Goal: Information Seeking & Learning: Check status

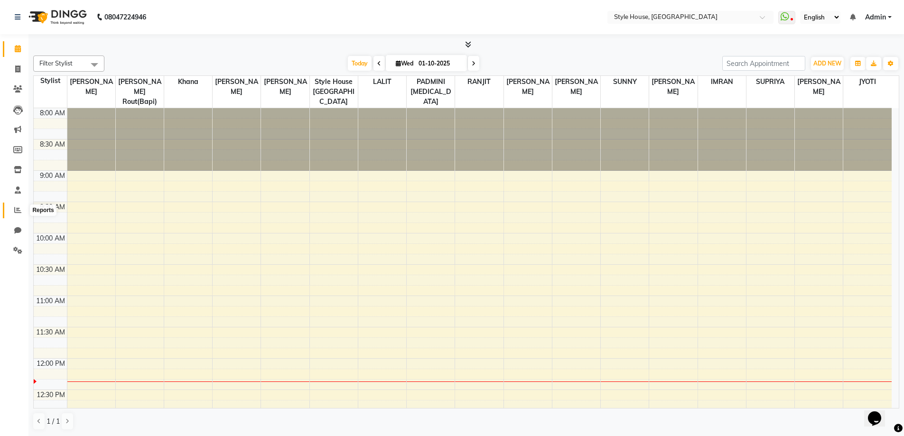
click at [17, 212] on icon at bounding box center [17, 210] width 7 height 7
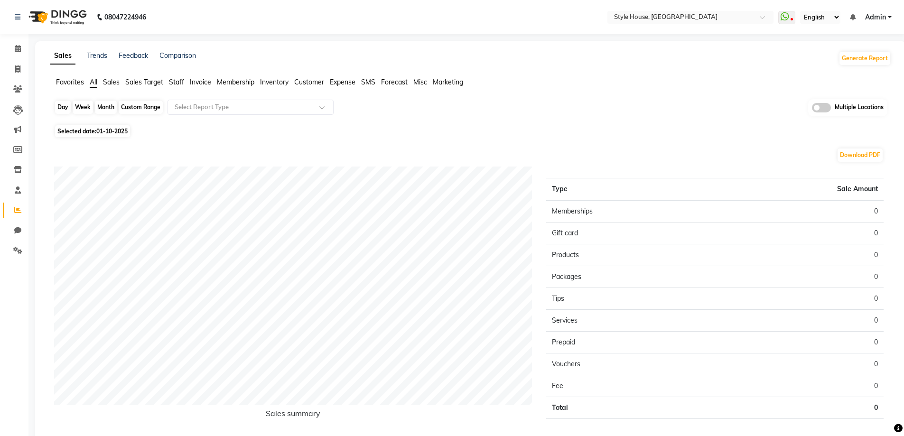
click at [63, 105] on div "Day" at bounding box center [63, 107] width 16 height 13
select select "10"
select select "2025"
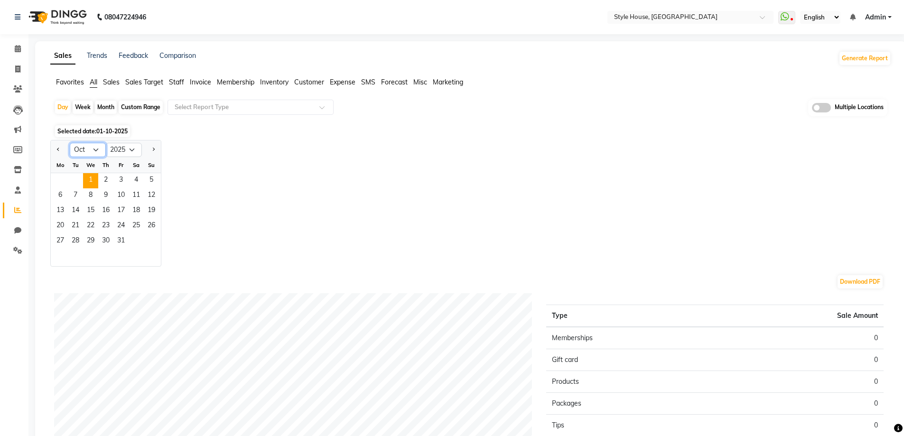
click at [95, 148] on select "Jan Feb Mar Apr May Jun [DATE] Aug Sep Oct Nov Dec" at bounding box center [88, 150] width 36 height 14
select select "9"
click at [70, 143] on select "Jan Feb Mar Apr May Jun [DATE] Aug Sep Oct Nov Dec" at bounding box center [88, 150] width 36 height 14
click at [90, 224] on span "24" at bounding box center [90, 226] width 15 height 15
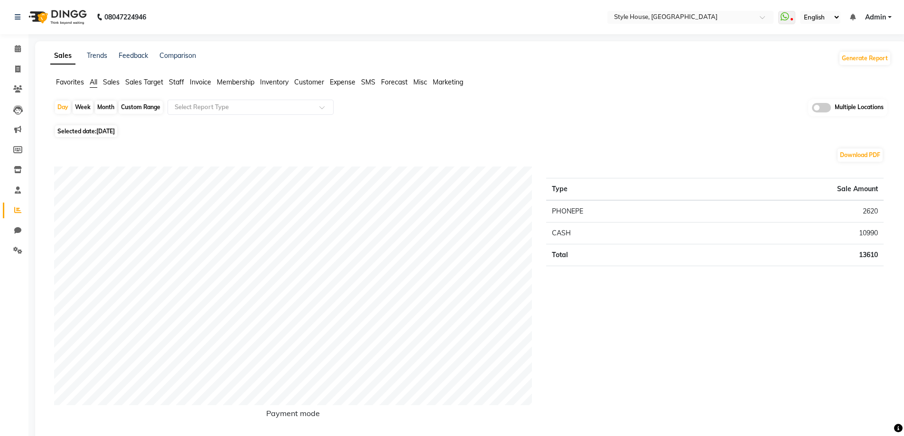
click at [131, 100] on div "Day Week Month Custom Range Select Report Type Multiple Locations" at bounding box center [471, 110] width 834 height 23
click at [131, 106] on div "Custom Range" at bounding box center [141, 107] width 44 height 13
select select "9"
select select "2025"
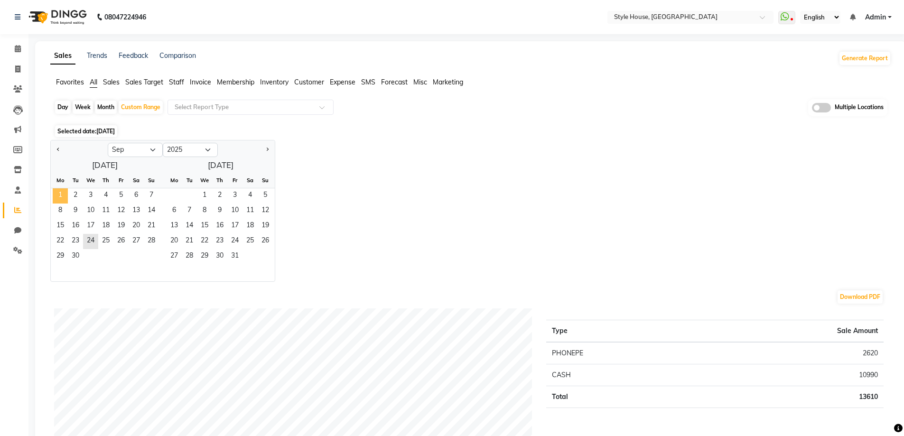
click at [56, 194] on span "1" at bounding box center [60, 195] width 15 height 15
click at [75, 252] on span "30" at bounding box center [75, 256] width 15 height 15
